Goal: Find specific page/section: Find specific page/section

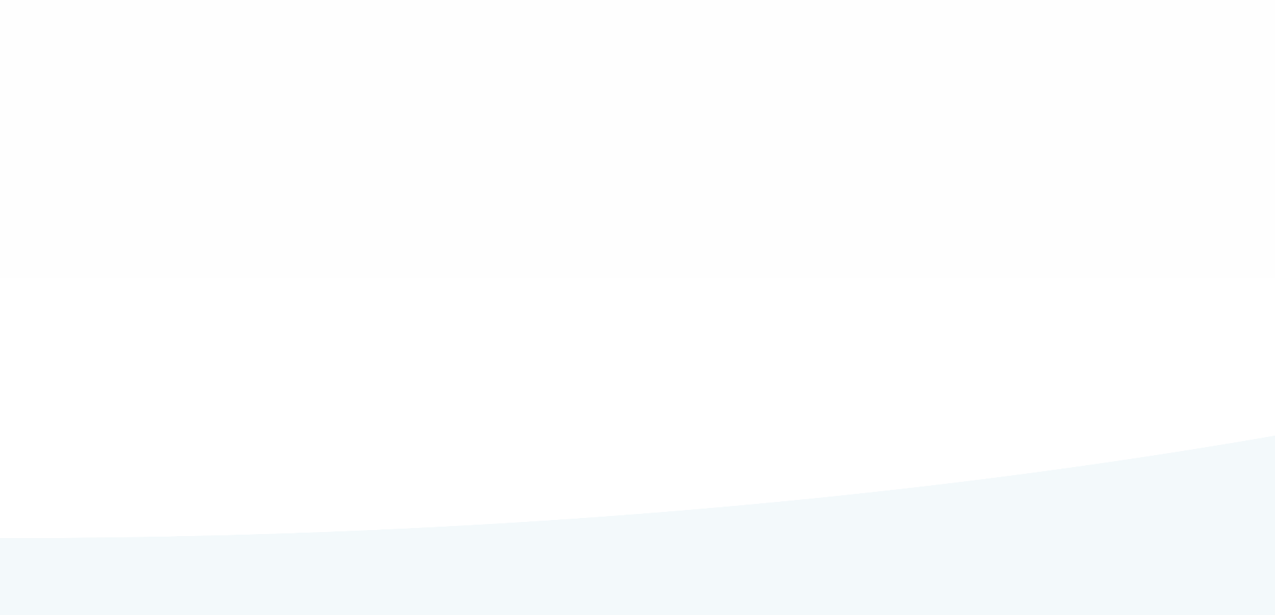
type input "******"
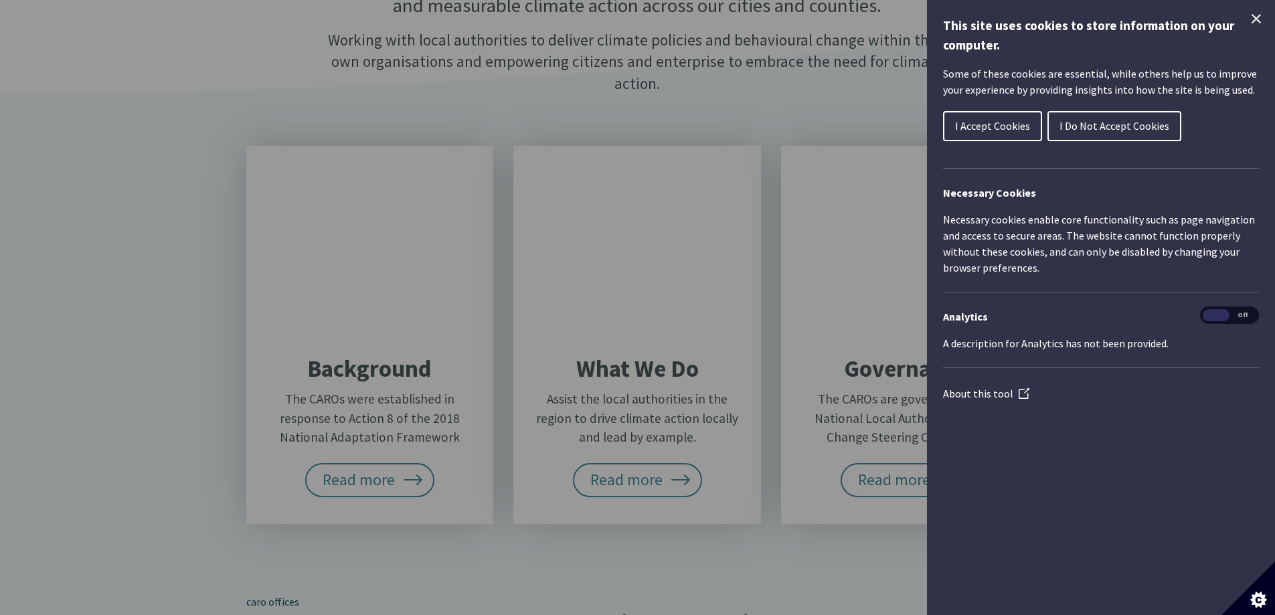
scroll to position [469, 0]
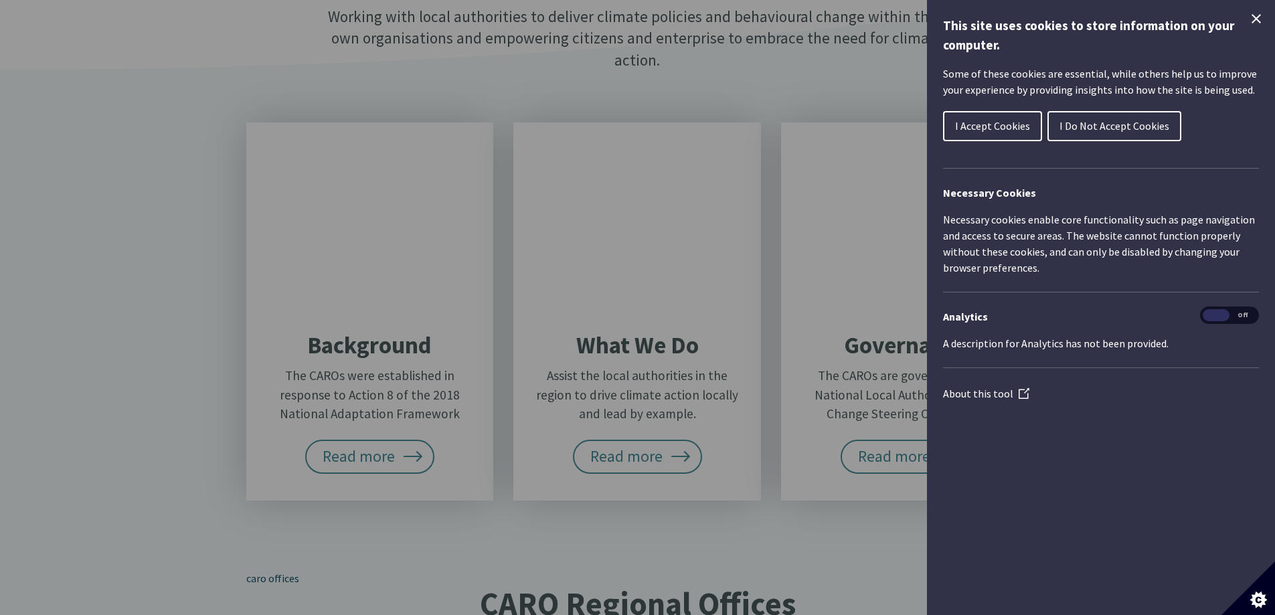
click at [983, 123] on span "I Accept Cookies" at bounding box center [992, 125] width 75 height 13
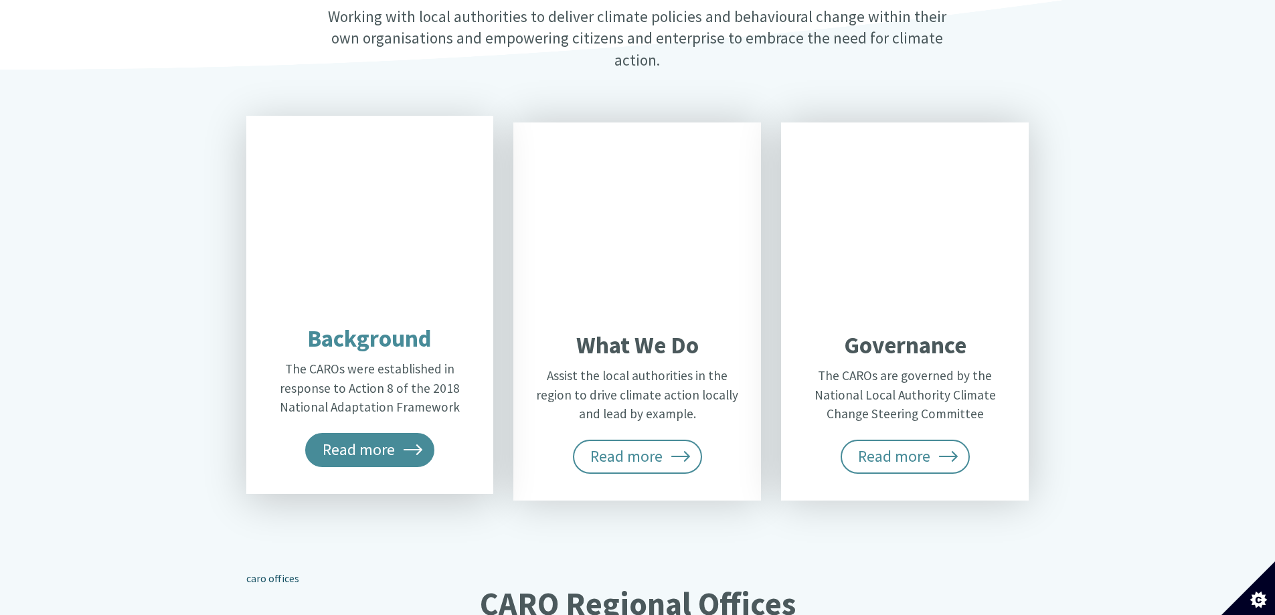
click at [380, 433] on span "Read more" at bounding box center [370, 449] width 130 height 33
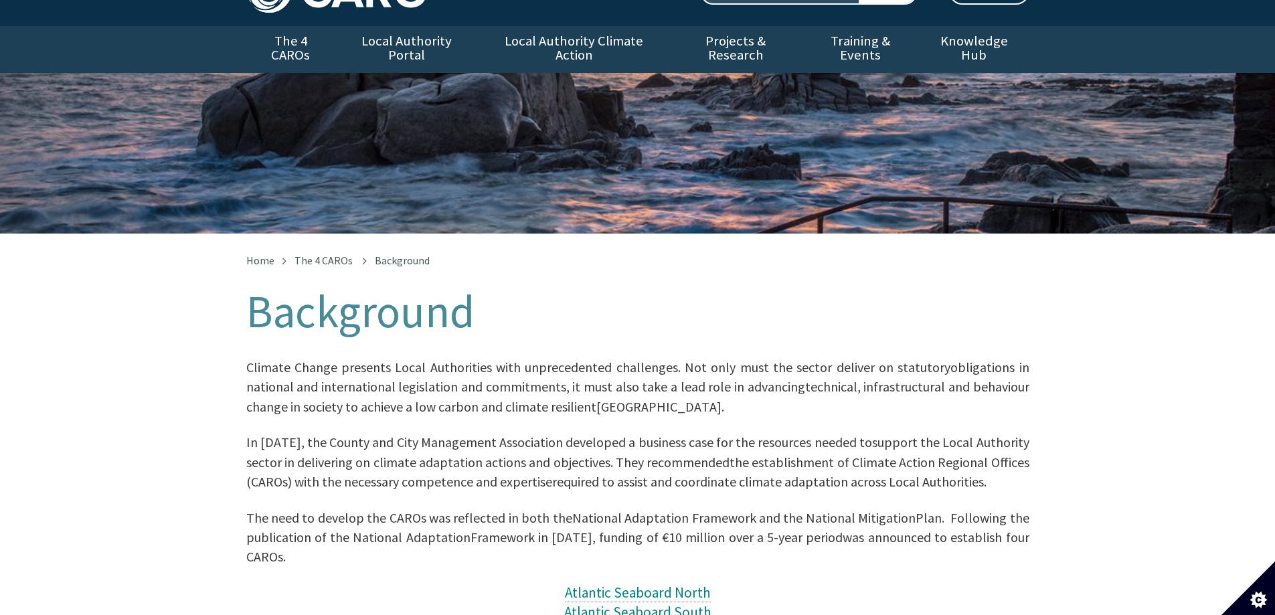
scroll to position [134, 0]
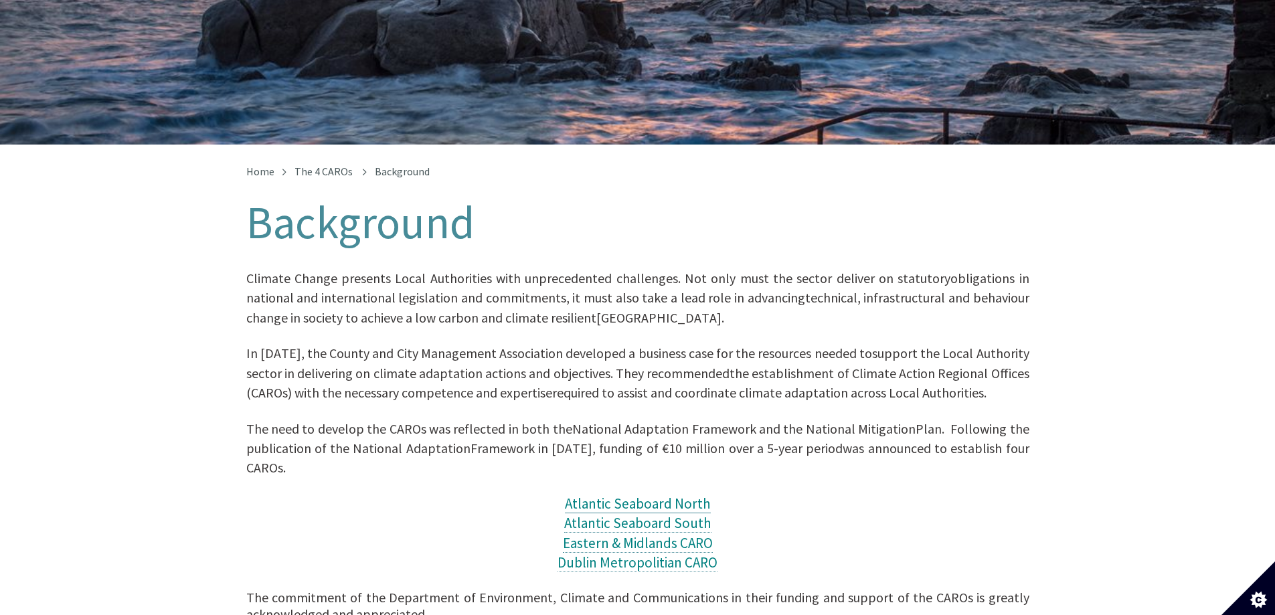
click at [631, 495] on span "Atlantic Seaboard North" at bounding box center [638, 504] width 146 height 18
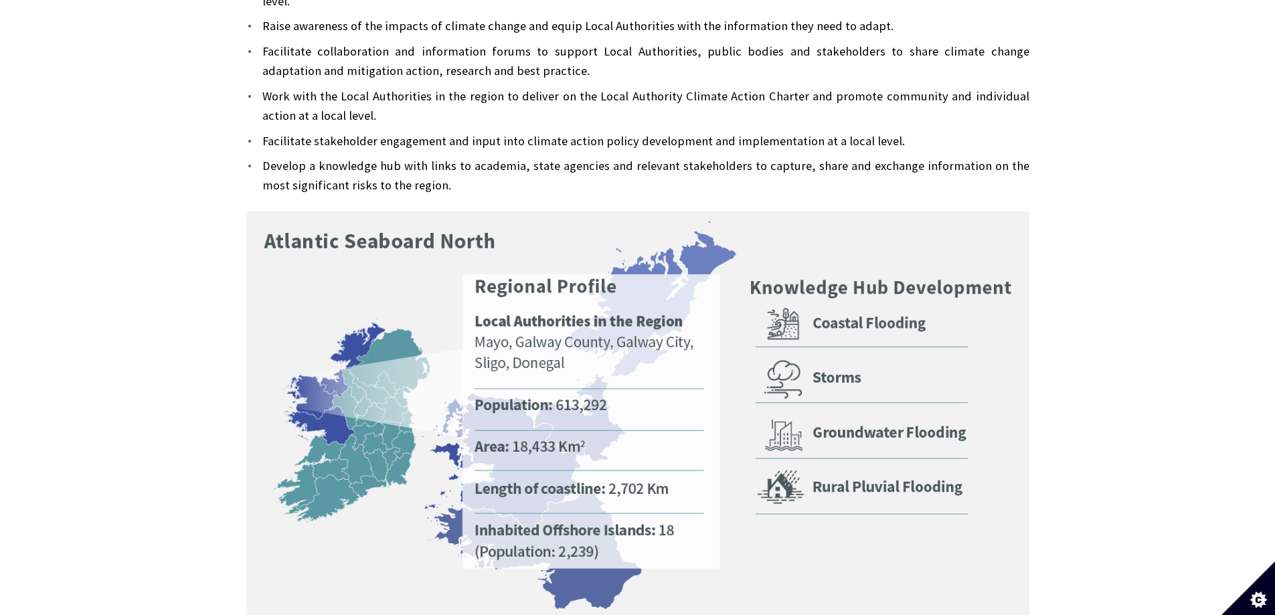
scroll to position [268, 0]
